Goal: Task Accomplishment & Management: Manage account settings

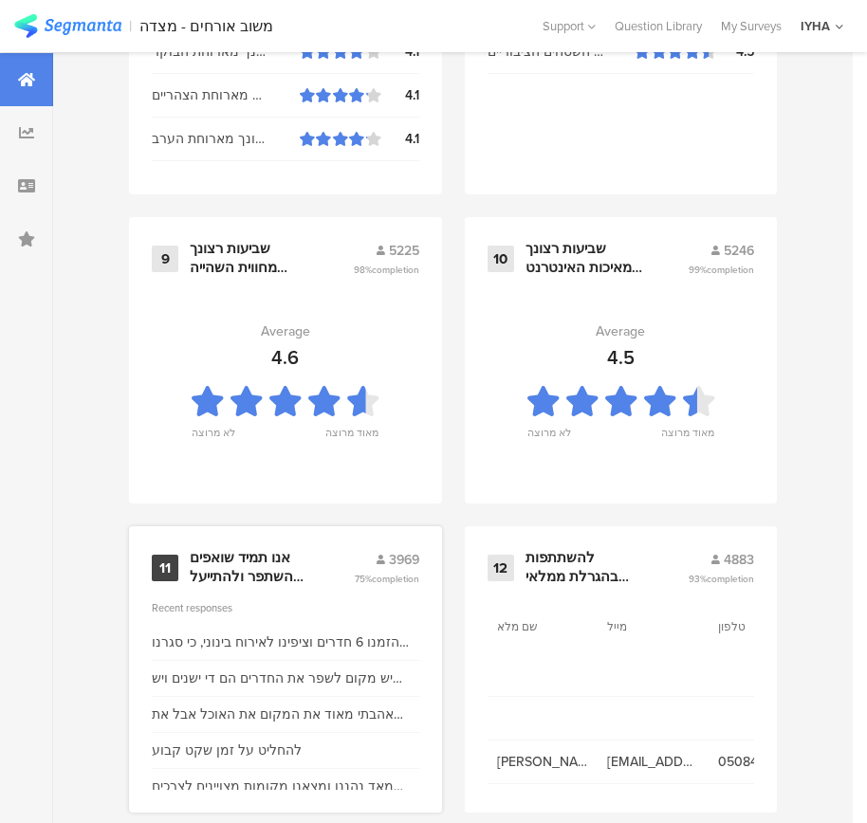
scroll to position [2035, 0]
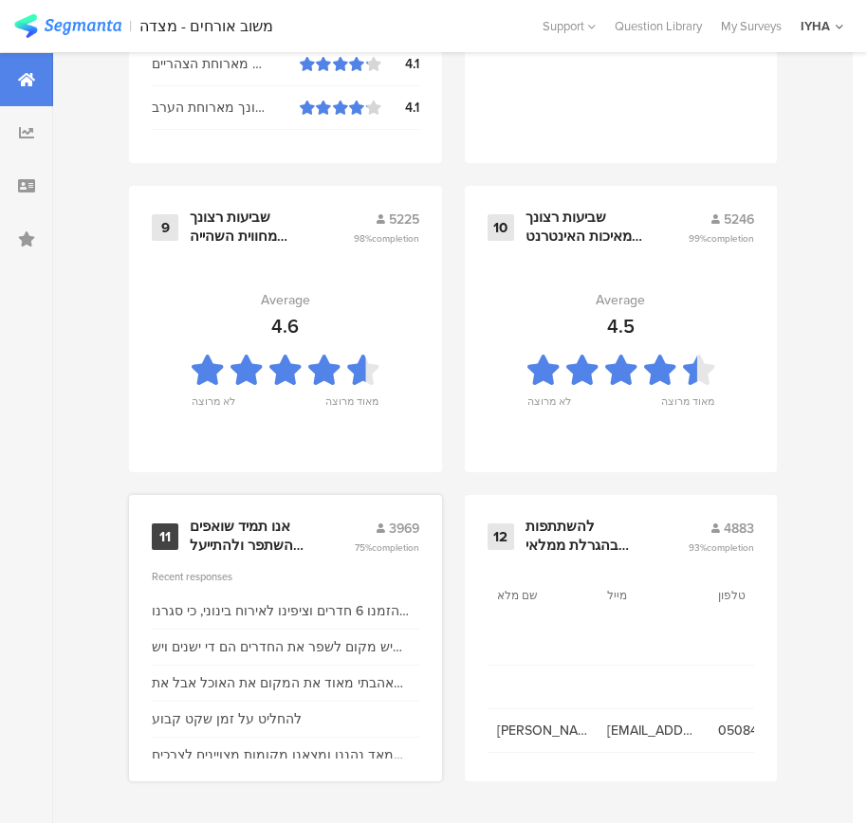
click at [264, 541] on div "אנו תמיד שואפים להשתפר ולהתייעל ודעתך חשובה לנו" at bounding box center [249, 536] width 119 height 37
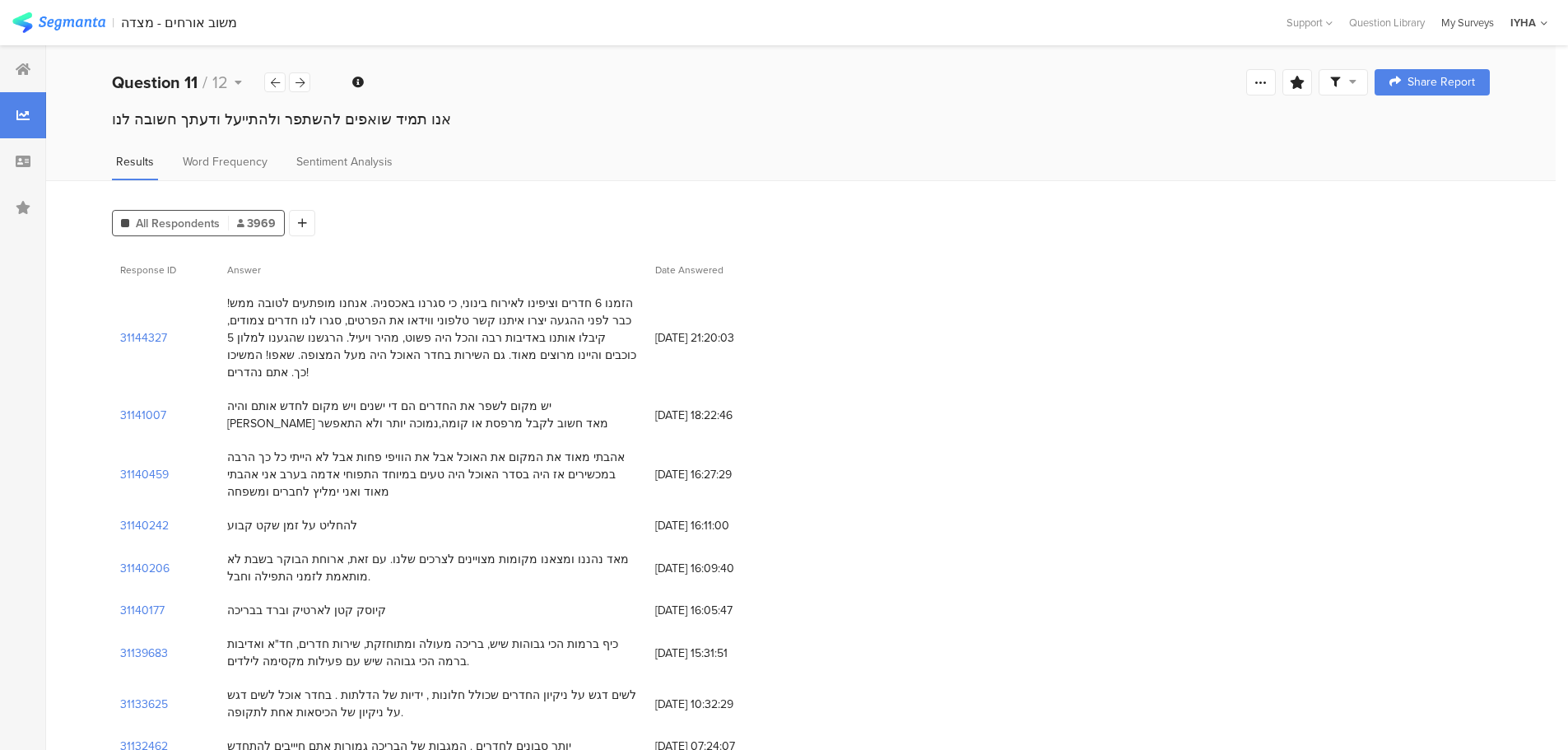
click at [764, 24] on div "My Surveys" at bounding box center [1468, 23] width 69 height 16
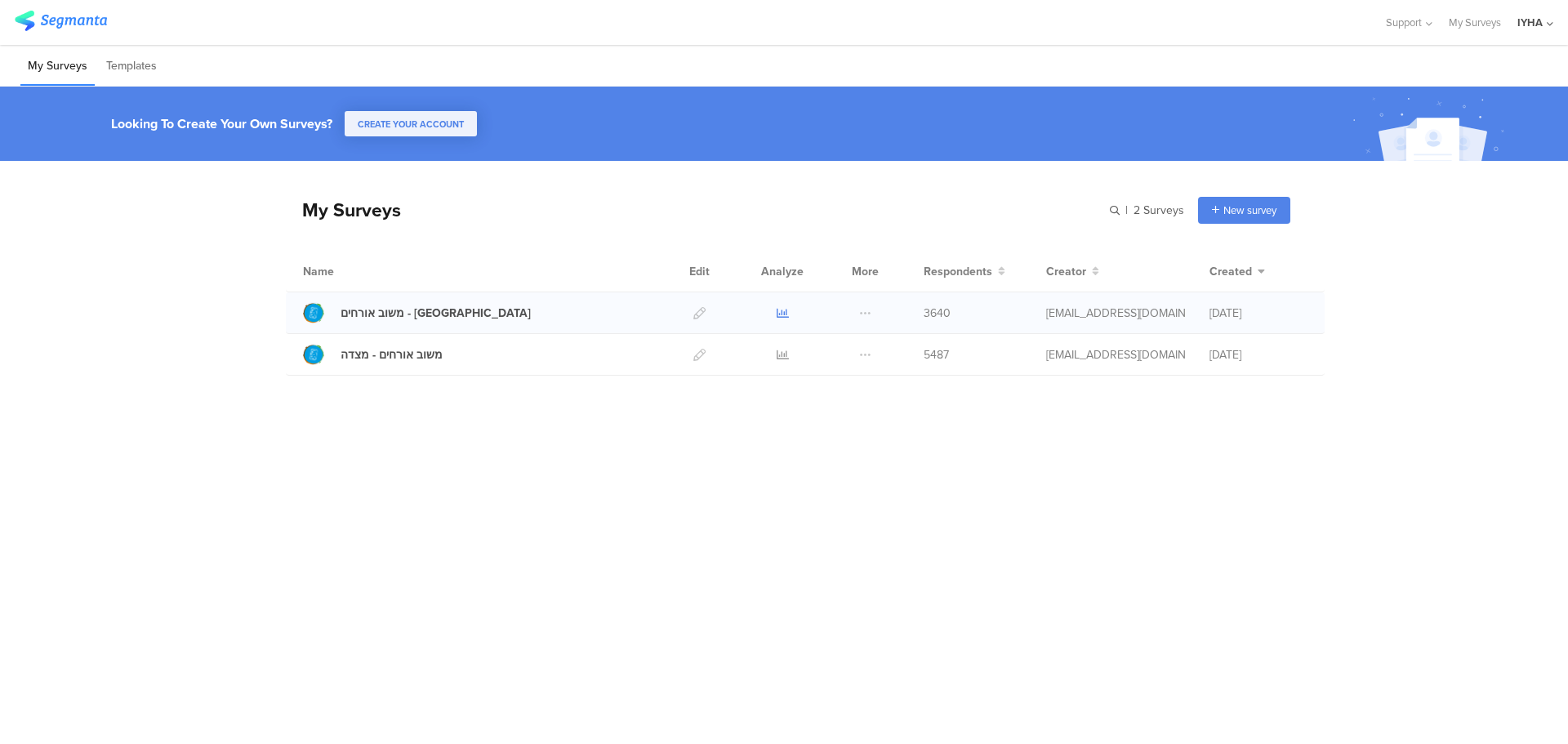
click at [784, 315] on icon at bounding box center [783, 313] width 12 height 12
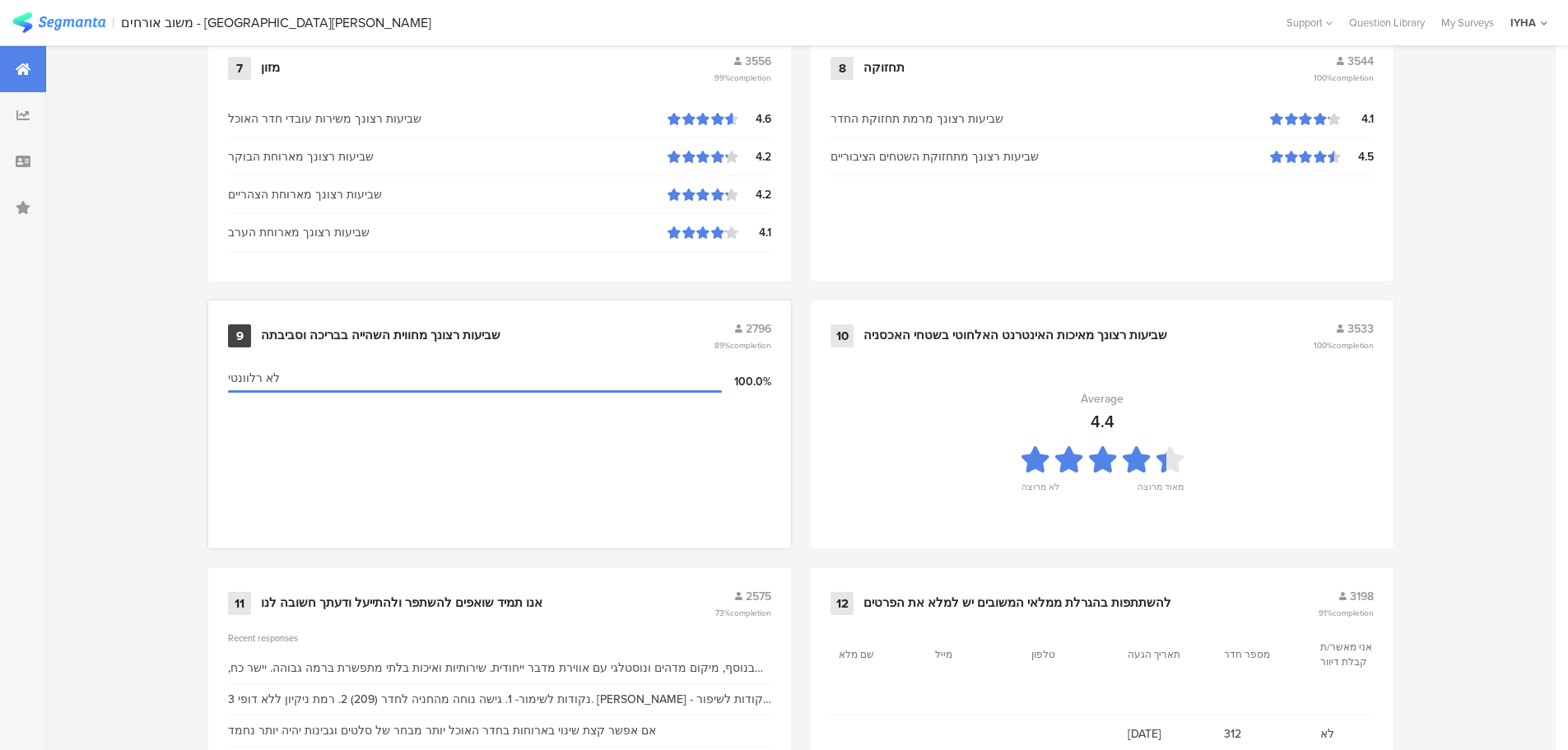
scroll to position [1665, 0]
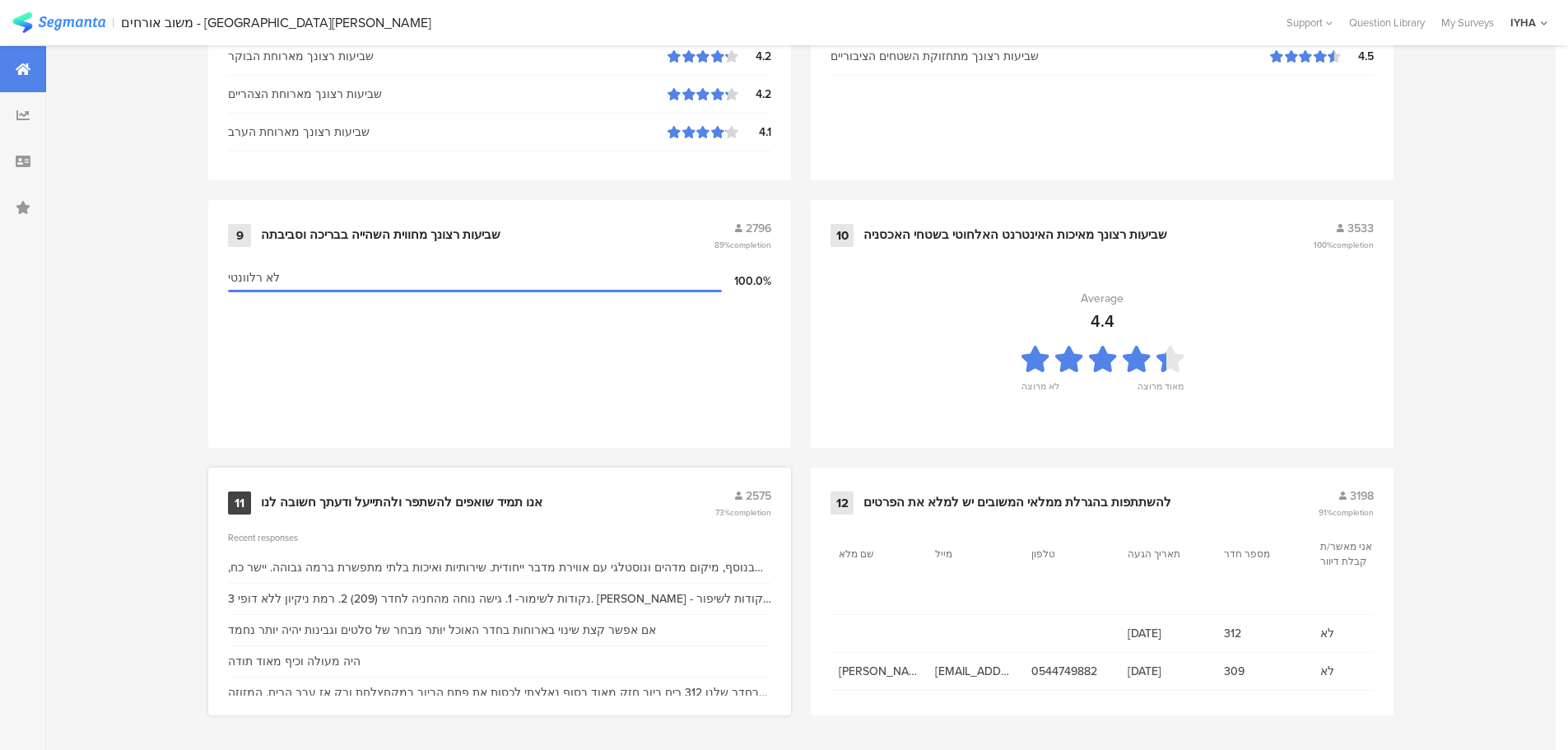
click at [491, 491] on div "11 אנו תמיד שואפים להשתפר ולהתייעל ודעתך חשובה לנו 2575 73% completion" at bounding box center [500, 503] width 543 height 31
